Goal: Understand site structure: Grasp the organization and layout of the website

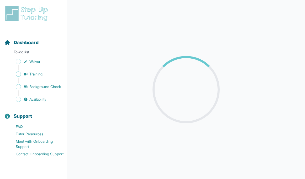
click at [145, 84] on main at bounding box center [186, 89] width 238 height 179
click at [172, 93] on div at bounding box center [185, 89] width 67 height 67
click at [121, 118] on main at bounding box center [186, 89] width 238 height 179
